Goal: Navigation & Orientation: Go to known website

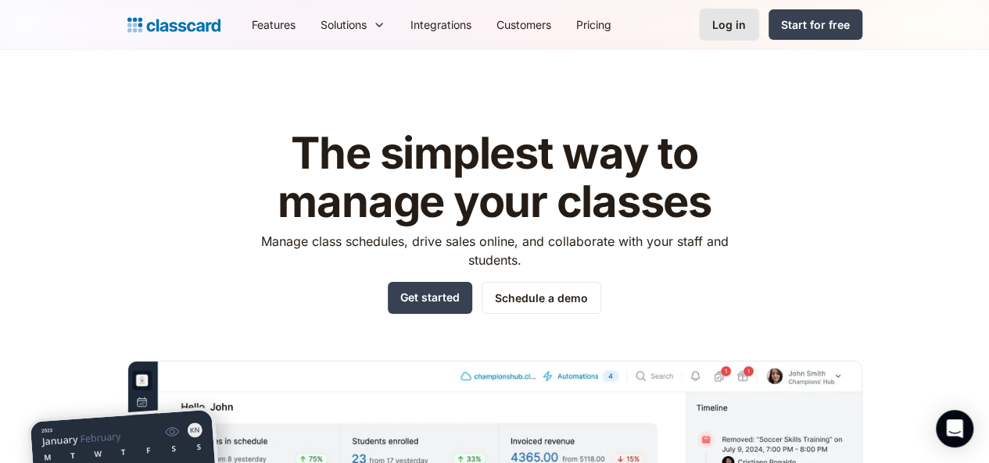
click at [746, 20] on div "Log in" at bounding box center [729, 24] width 34 height 16
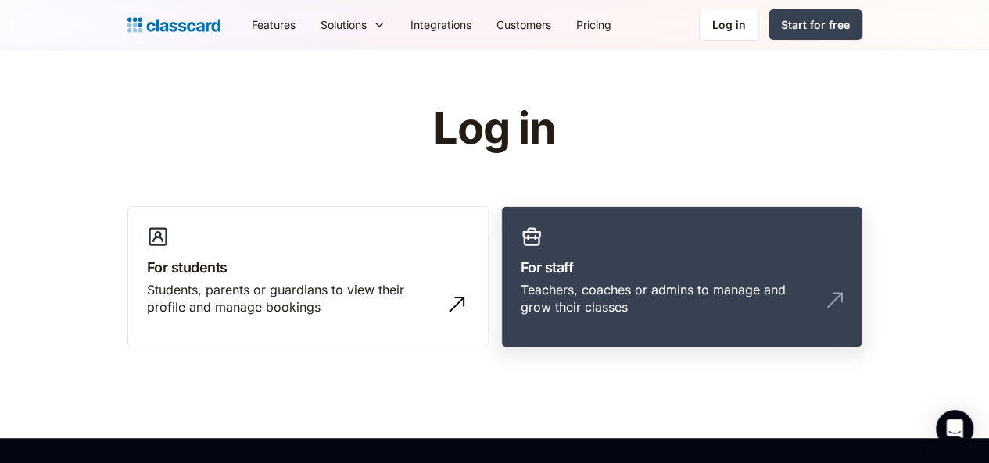
click at [627, 257] on h3 "For staff" at bounding box center [681, 267] width 322 height 21
